Goal: Information Seeking & Learning: Learn about a topic

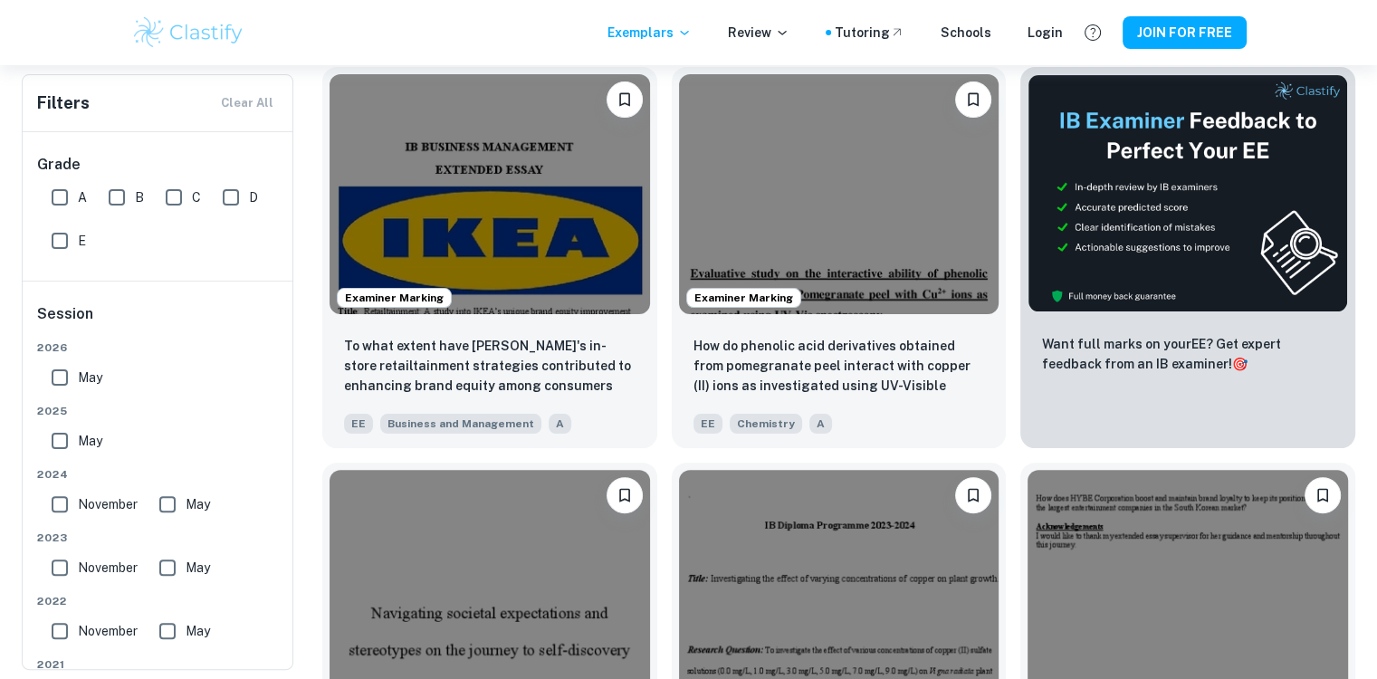
scroll to position [409, 0]
click at [56, 371] on input "May" at bounding box center [60, 377] width 36 height 36
checkbox input "true"
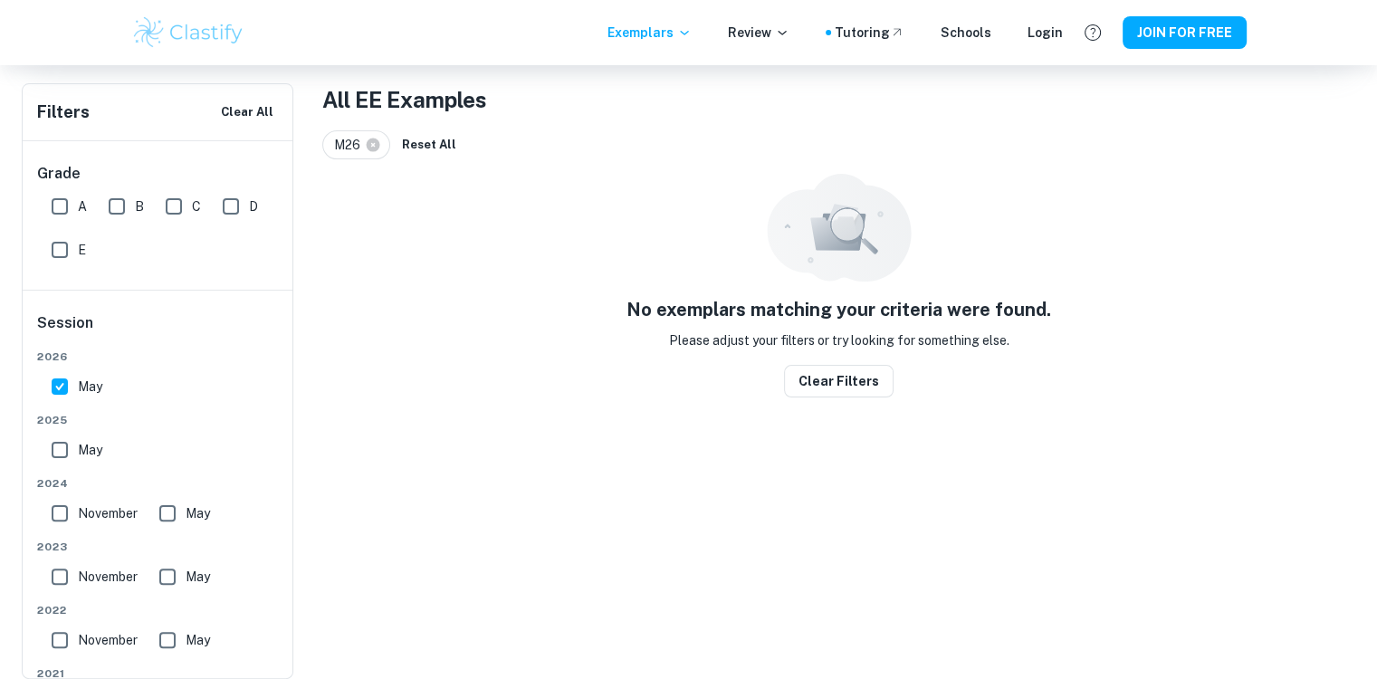
scroll to position [346, 0]
click at [62, 454] on input "May" at bounding box center [60, 450] width 36 height 36
checkbox input "true"
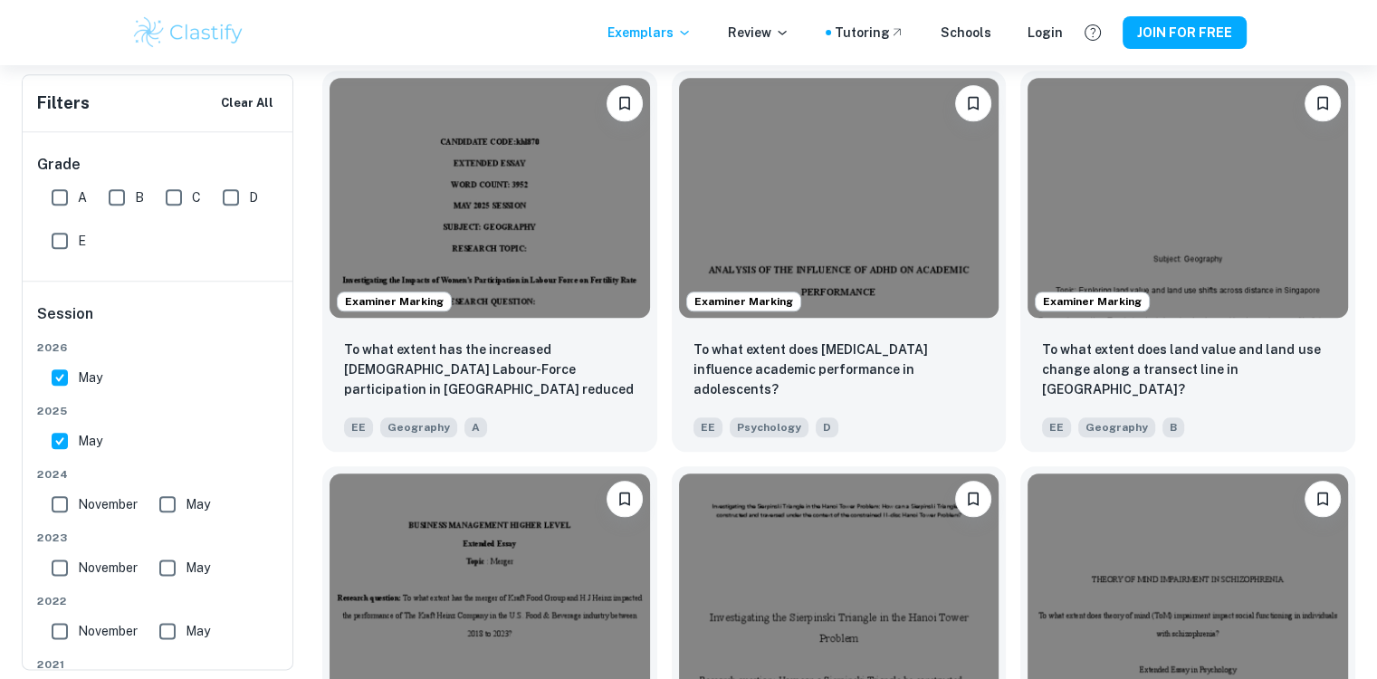
scroll to position [2034, 0]
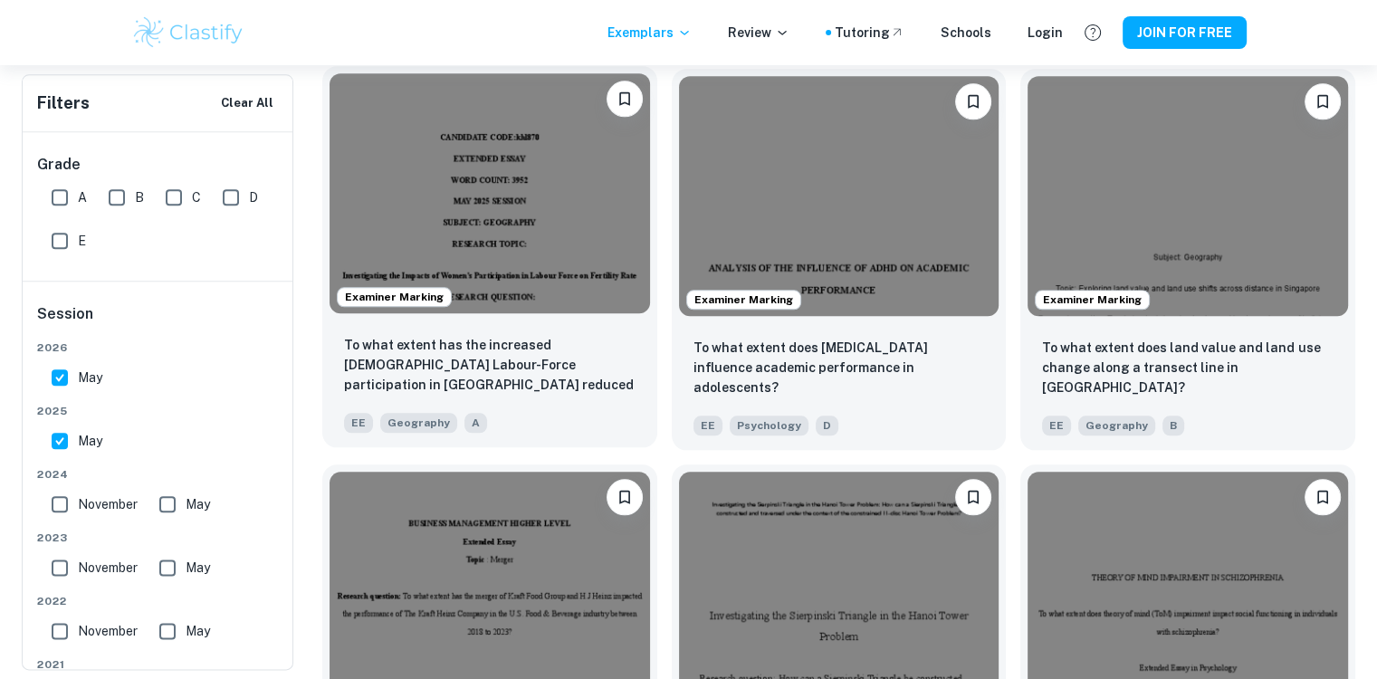
click at [505, 178] on img at bounding box center [490, 193] width 321 height 240
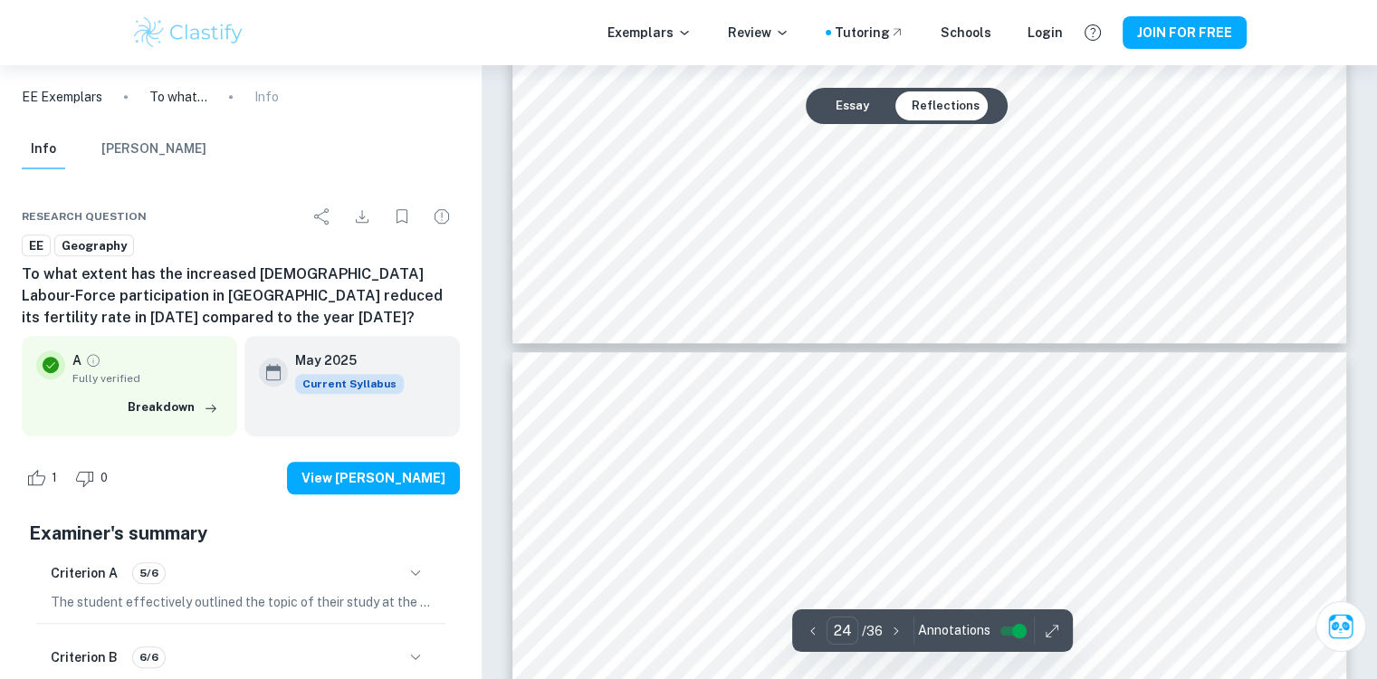
scroll to position [28883, 0]
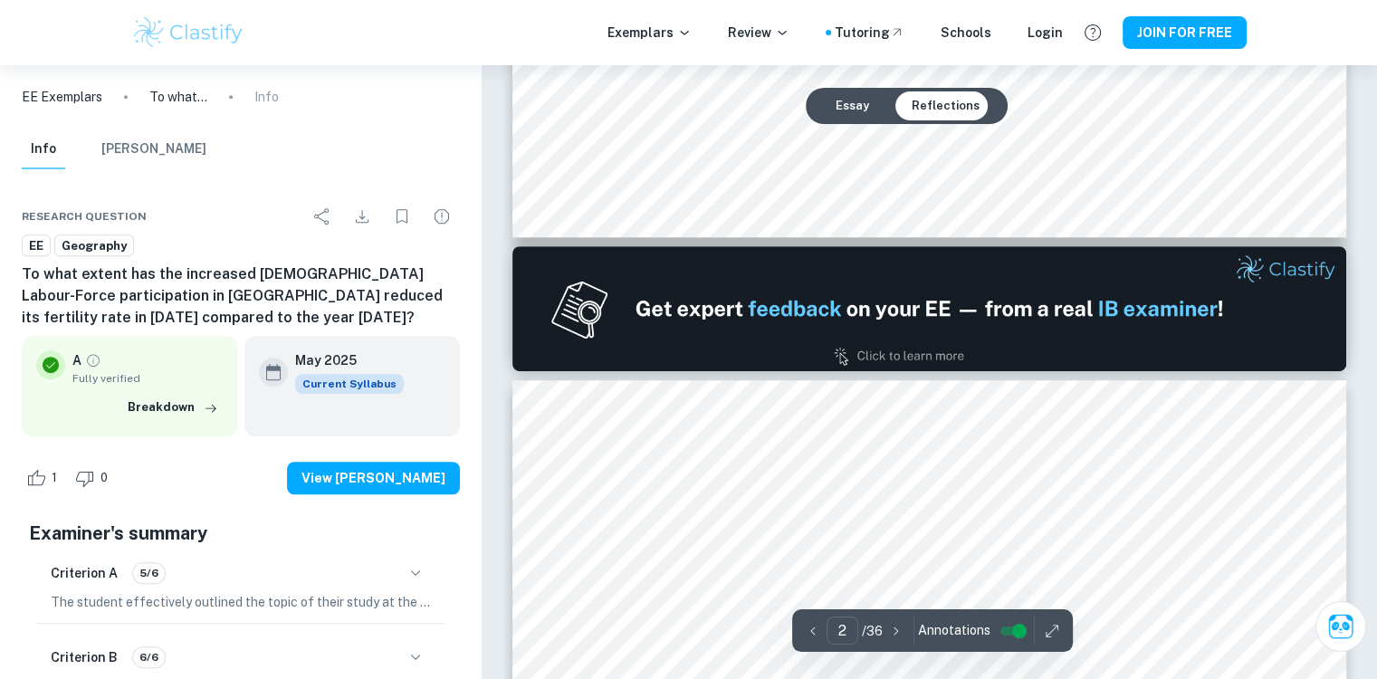
type input "1"
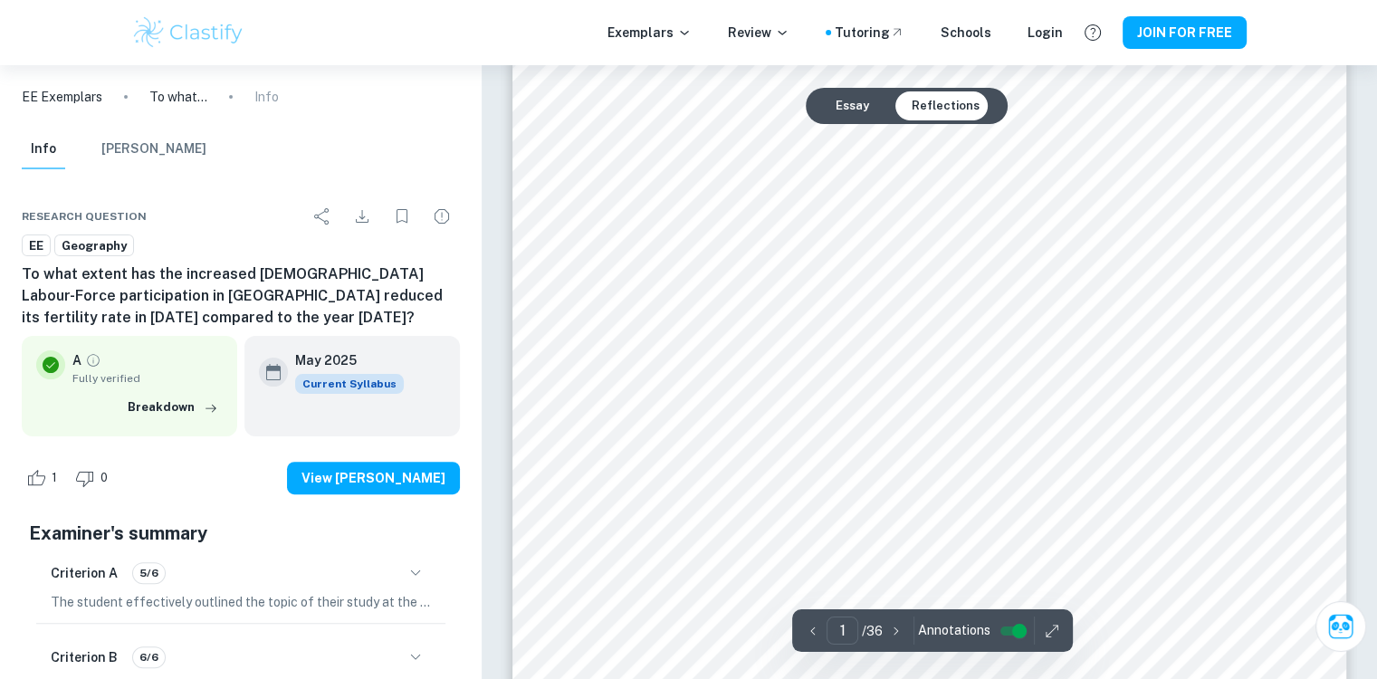
scroll to position [0, 0]
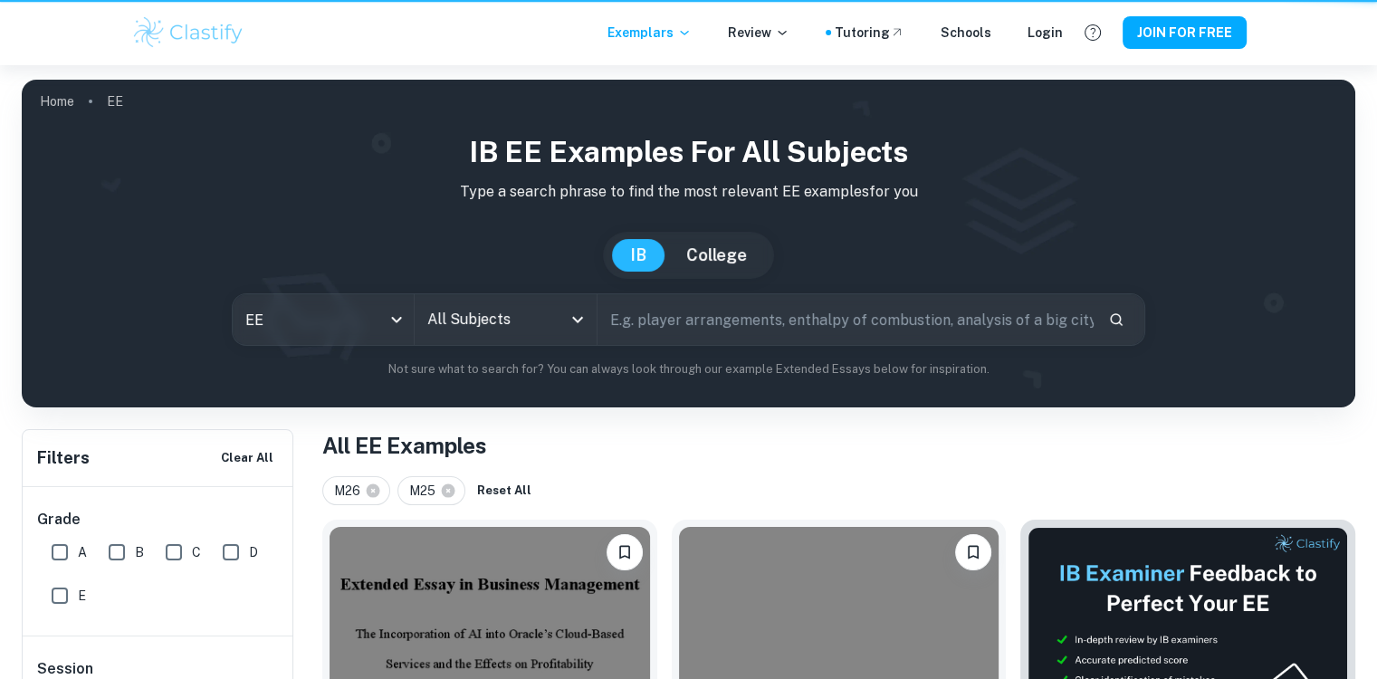
scroll to position [2034, 0]
